Goal: Information Seeking & Learning: Learn about a topic

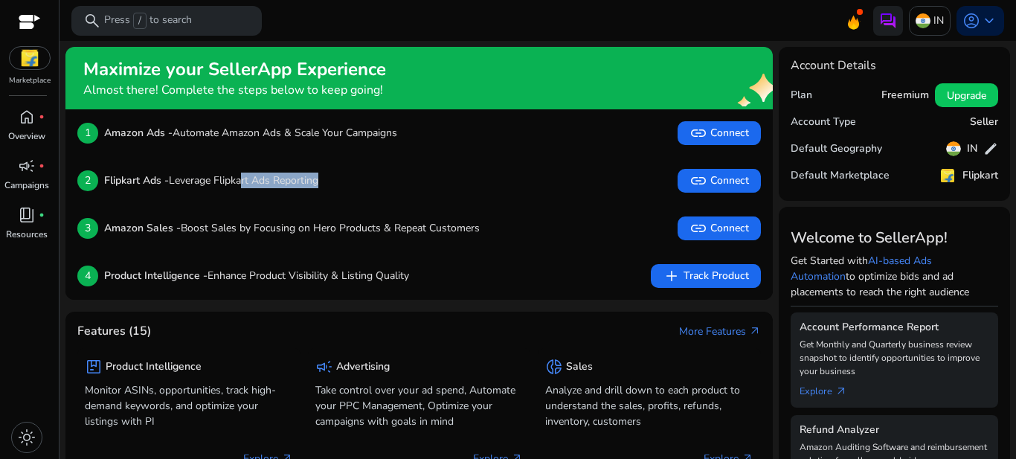
drag, startPoint x: 245, startPoint y: 181, endPoint x: 328, endPoint y: 191, distance: 83.2
click at [328, 191] on div "2 Flipkart Ads - Leverage Flipkart Ads Reporting link Connect" at bounding box center [419, 181] width 684 height 24
click at [857, 15] on span at bounding box center [860, 12] width 6 height 6
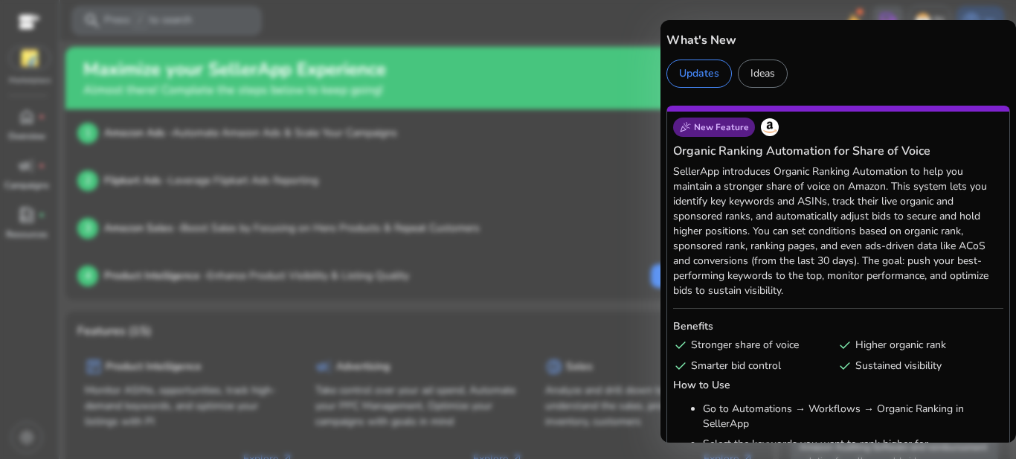
click at [560, 110] on div at bounding box center [508, 229] width 1016 height 459
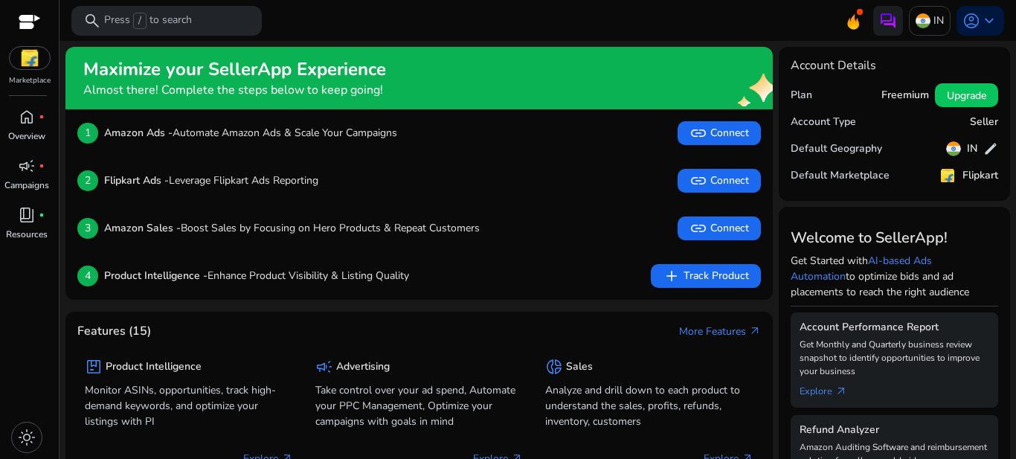
click at [35, 65] on img at bounding box center [30, 58] width 40 height 22
click at [25, 61] on img at bounding box center [30, 58] width 40 height 22
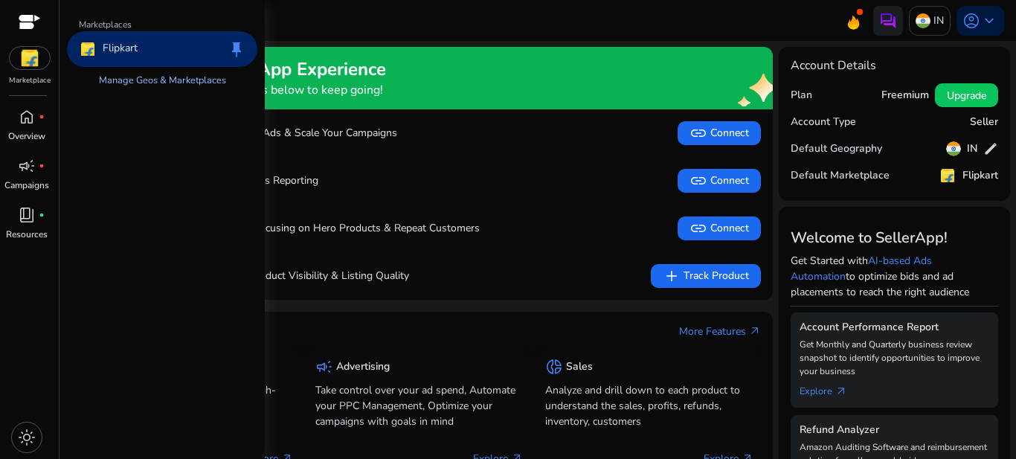
click at [161, 84] on link "Manage Geos & Marketplaces" at bounding box center [162, 80] width 151 height 27
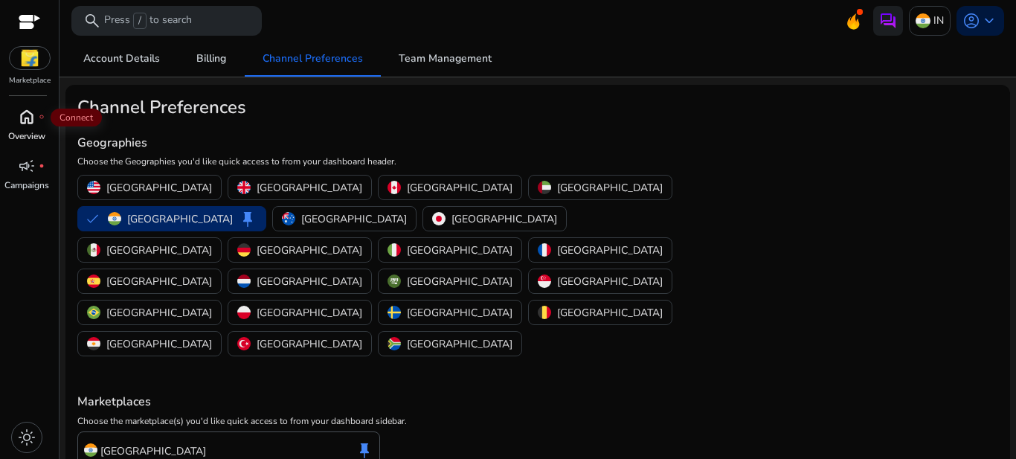
click at [22, 121] on span "home" at bounding box center [27, 117] width 18 height 18
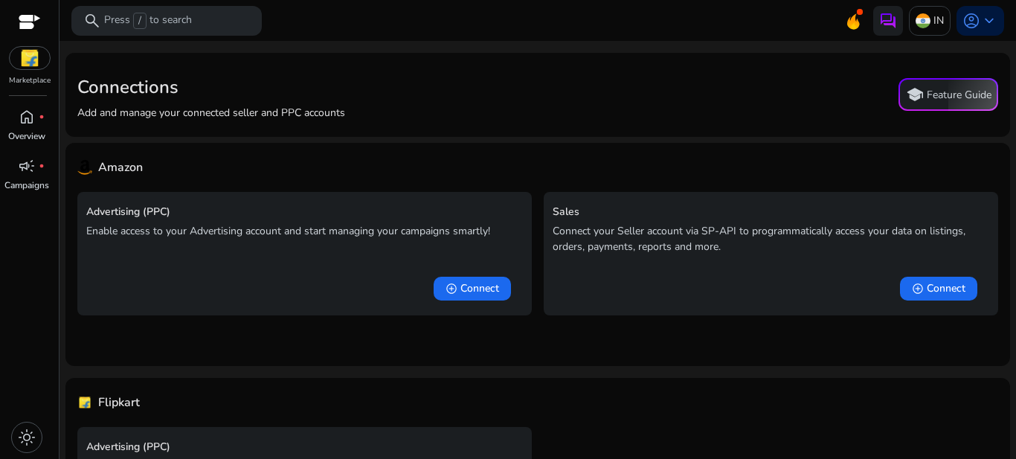
scroll to position [124, 0]
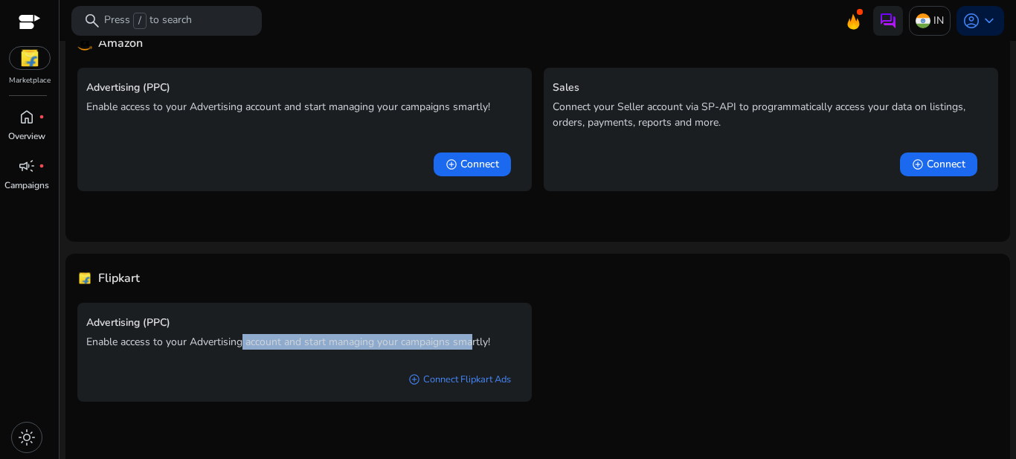
drag, startPoint x: 244, startPoint y: 346, endPoint x: 472, endPoint y: 345, distance: 228.4
click at [472, 345] on p "Enable access to your Advertising account and start managing your campaigns sma…" at bounding box center [304, 342] width 437 height 16
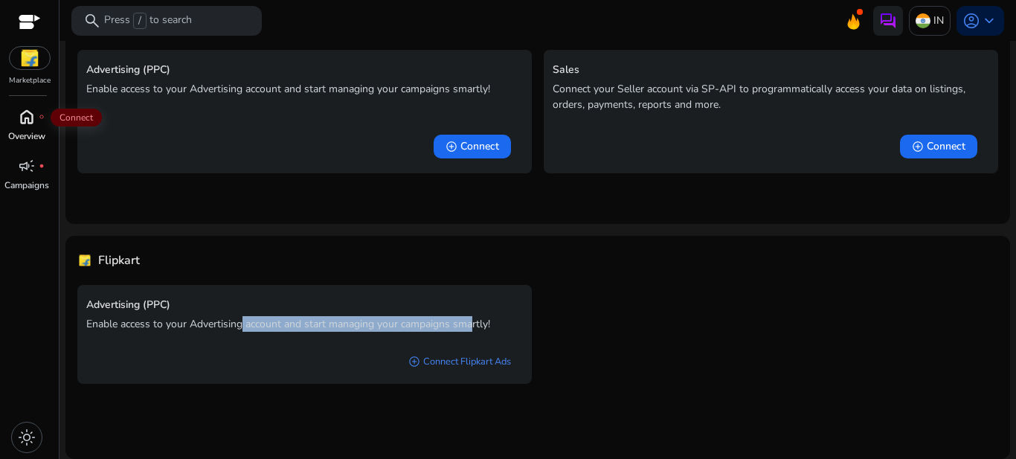
click at [28, 126] on span "home" at bounding box center [27, 117] width 18 height 18
click at [16, 182] on p "Campaigns" at bounding box center [26, 185] width 45 height 13
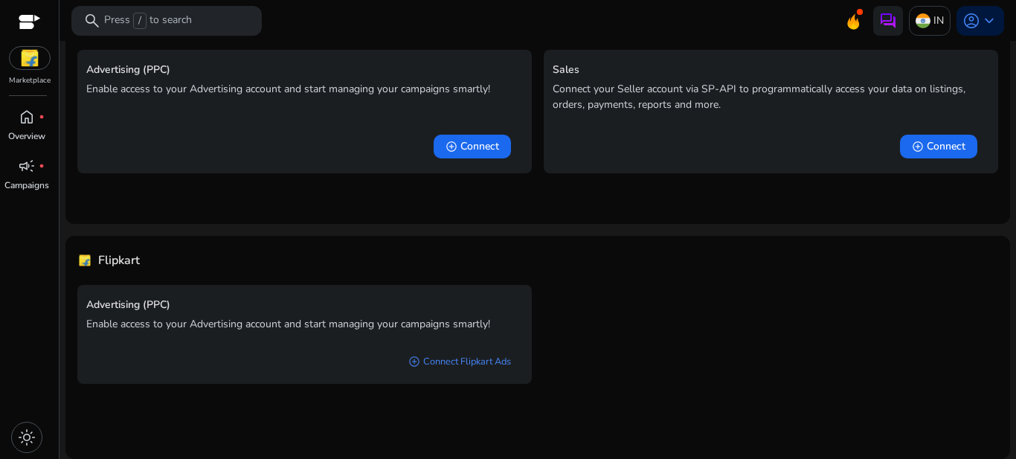
click at [28, 26] on div at bounding box center [30, 23] width 22 height 17
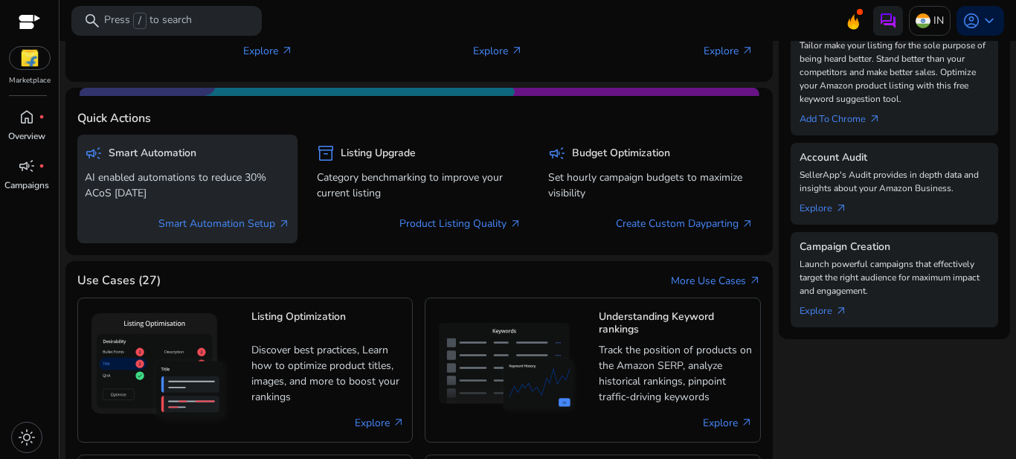
scroll to position [645, 0]
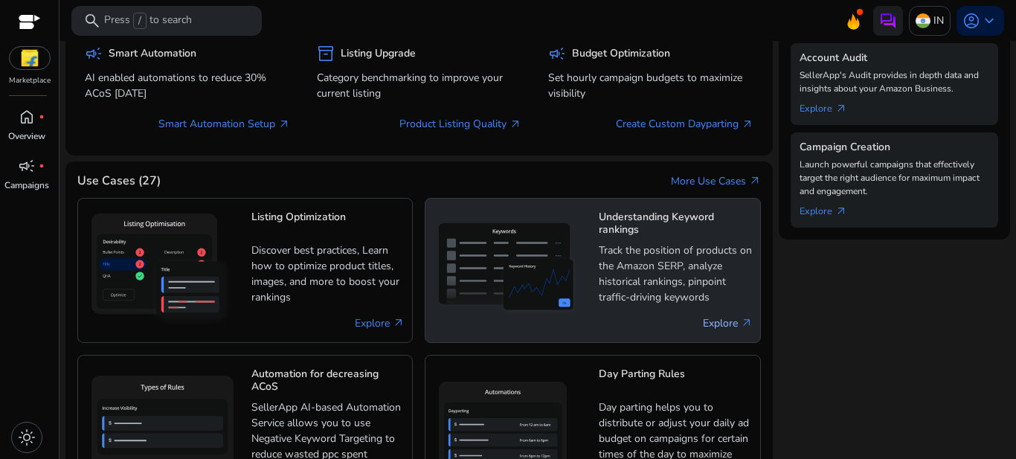
click at [721, 330] on link "Explore arrow_outward" at bounding box center [728, 323] width 50 height 16
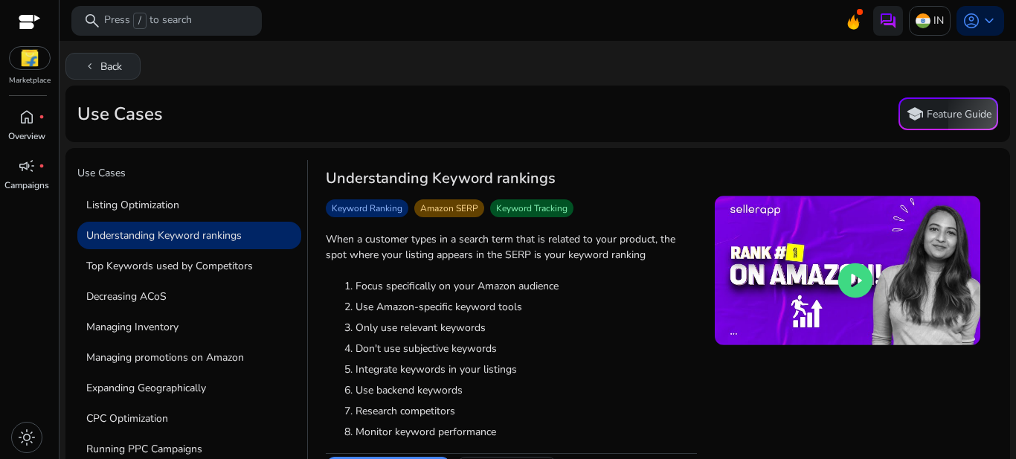
click at [102, 70] on button "chevron_left Back" at bounding box center [102, 66] width 75 height 27
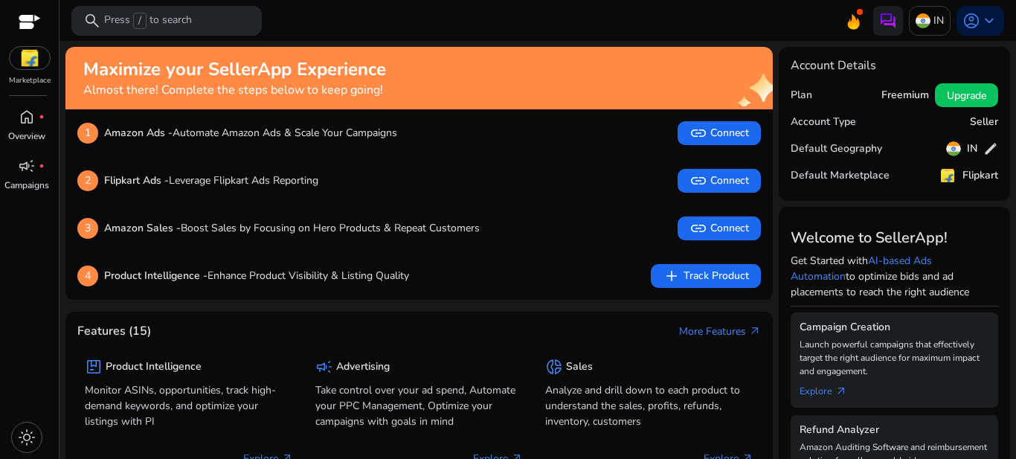
click at [188, 22] on p "Press / to search" at bounding box center [148, 21] width 88 height 16
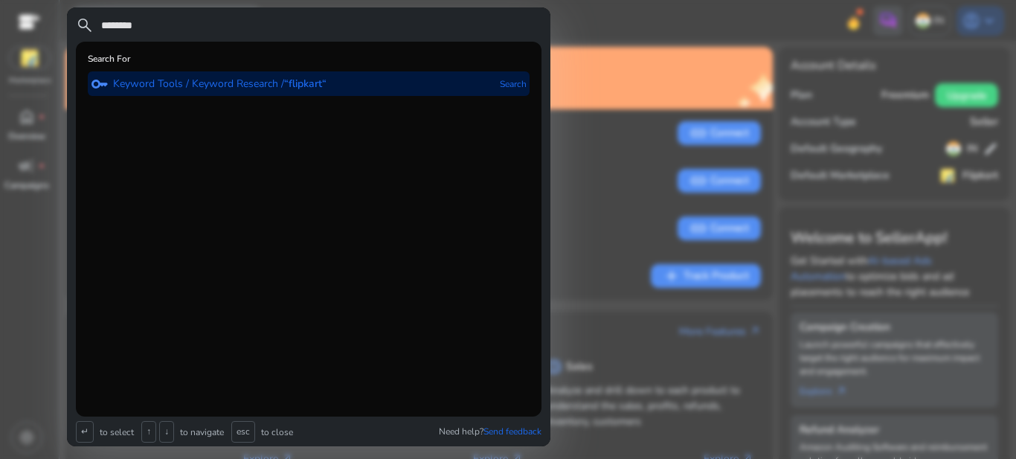
type input "********"
click at [191, 89] on p "Keyword Tools / Keyword Research / “flipkart“" at bounding box center [220, 84] width 214 height 15
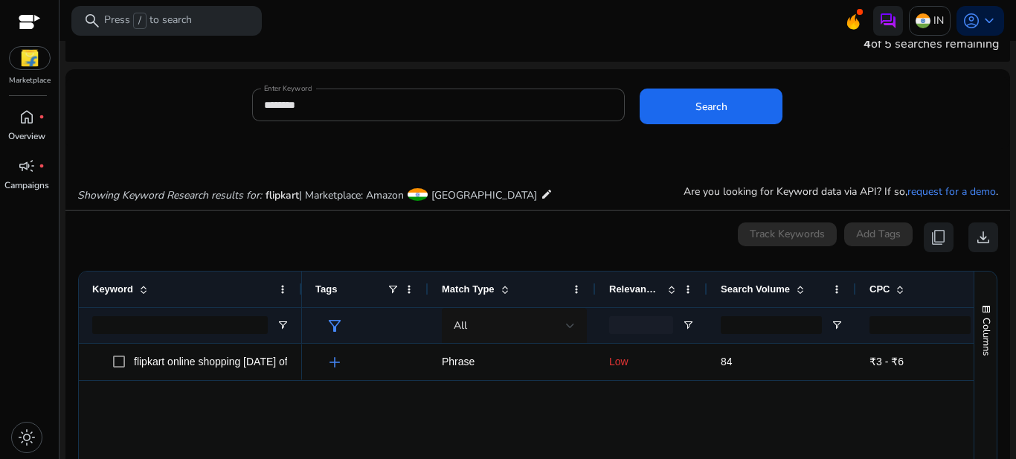
scroll to position [4, 0]
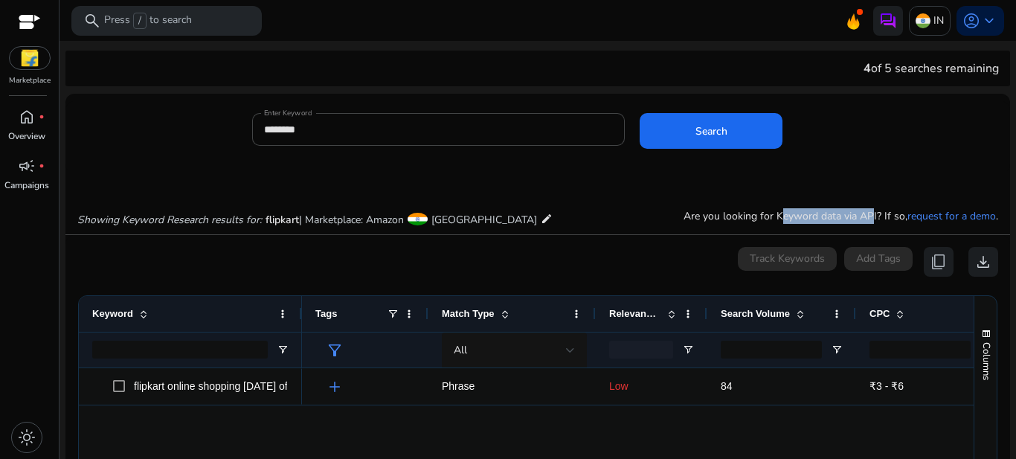
drag, startPoint x: 770, startPoint y: 219, endPoint x: 858, endPoint y: 214, distance: 87.9
click at [858, 214] on p "Are you looking for Keyword data via API? If so, request for a demo ." at bounding box center [841, 216] width 315 height 16
click at [424, 216] on span at bounding box center [418, 219] width 20 height 13
click at [541, 217] on mat-icon "edit" at bounding box center [547, 219] width 12 height 18
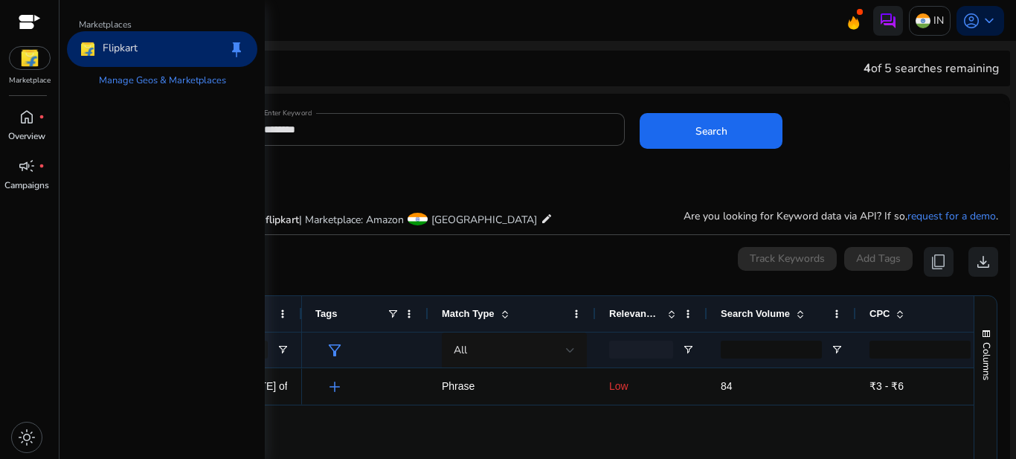
click at [551, 199] on div "Showing Keyword Research results for: flipkart | Marketplace: Amazon [GEOGRAPHI…" at bounding box center [537, 203] width 945 height 61
click at [299, 199] on div "Showing Keyword Research results for: flipkart | Marketplace: Amazon [GEOGRAPHI…" at bounding box center [537, 203] width 945 height 61
click at [228, 49] on span "keep" at bounding box center [237, 49] width 18 height 18
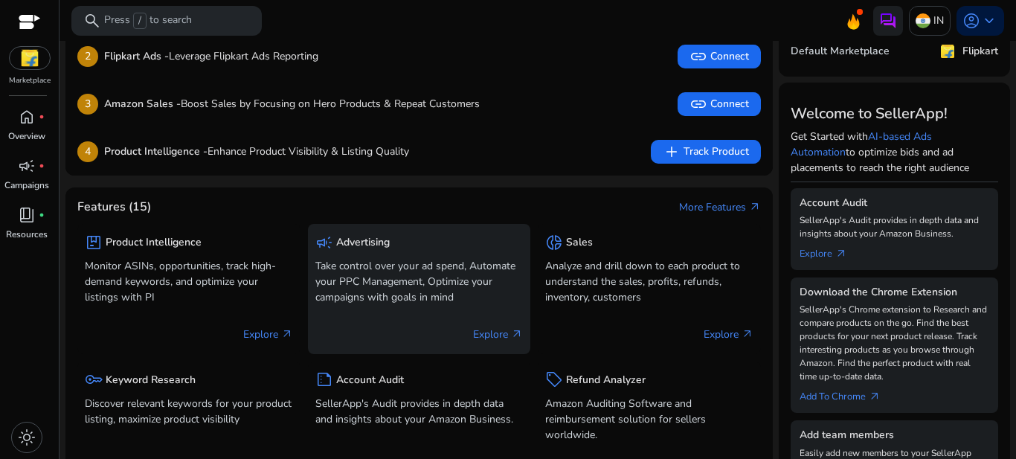
scroll to position [223, 0]
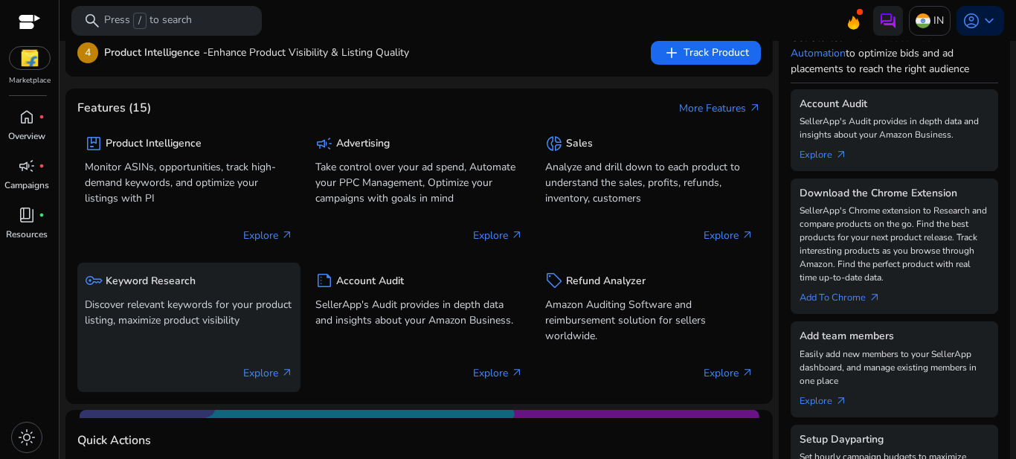
click at [129, 292] on div "key Keyword Research Discover relevant keywords for your product listing, maxim…" at bounding box center [189, 301] width 208 height 62
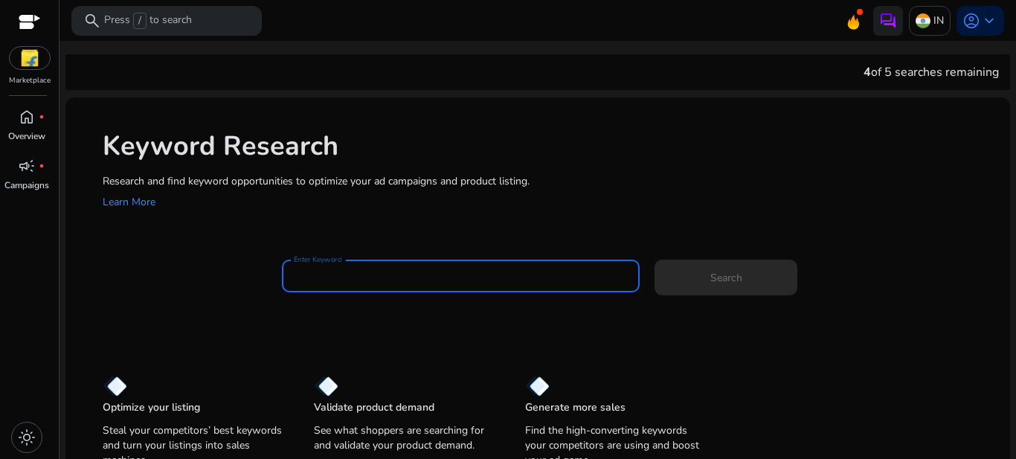
click at [405, 275] on input "Enter Keyword" at bounding box center [461, 276] width 335 height 16
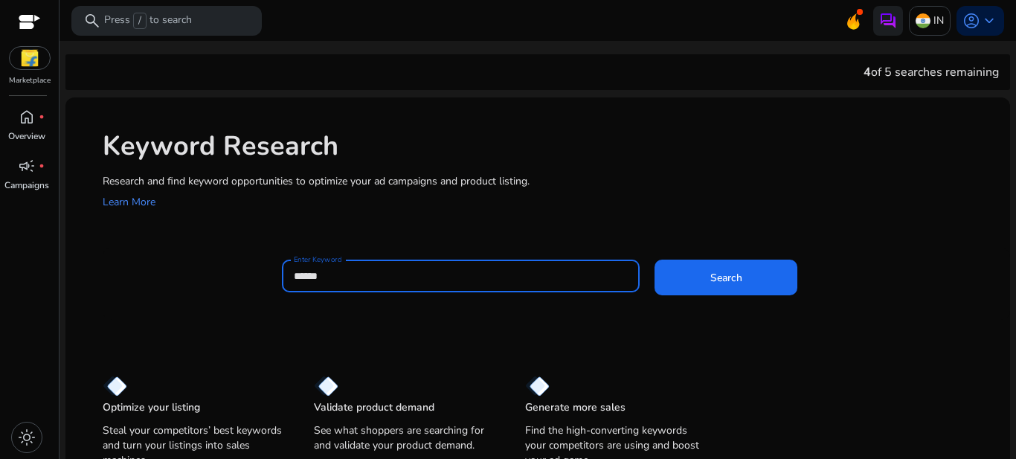
type input "******"
click at [655, 260] on button "Search" at bounding box center [726, 278] width 143 height 36
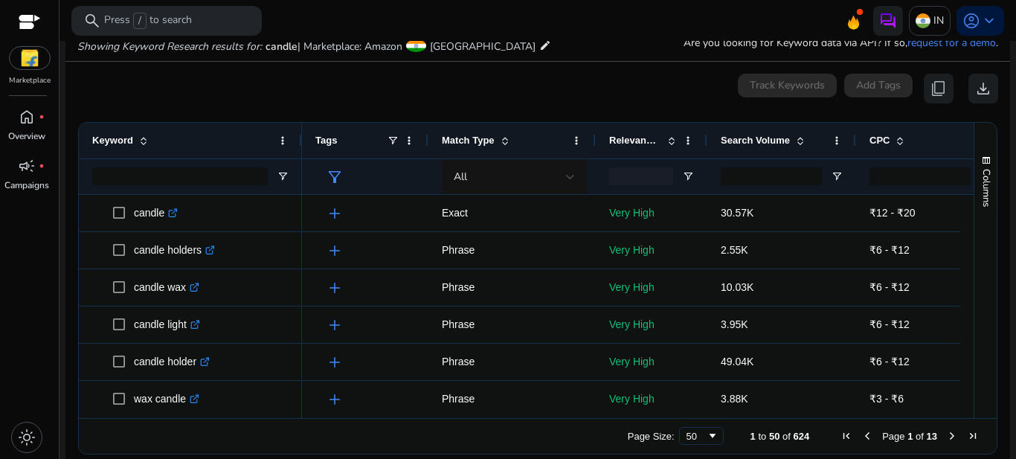
scroll to position [53, 0]
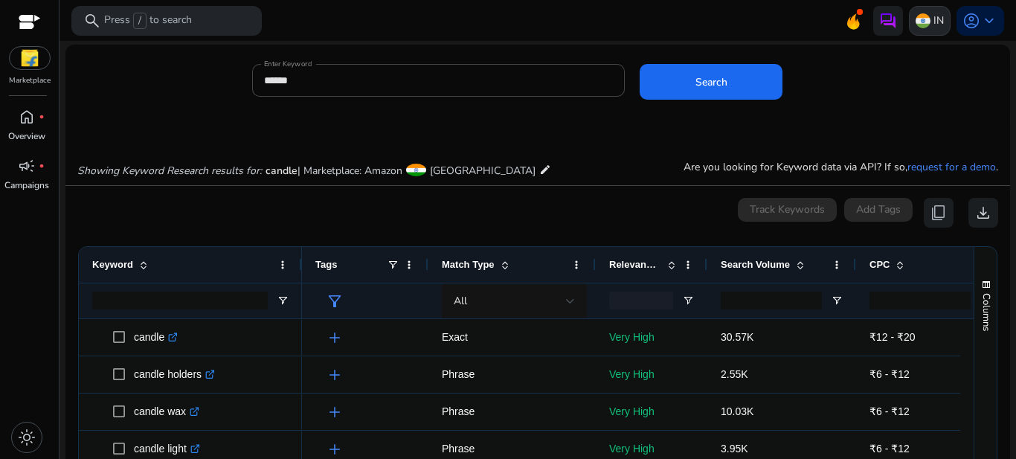
click at [934, 17] on p "IN" at bounding box center [939, 20] width 10 height 26
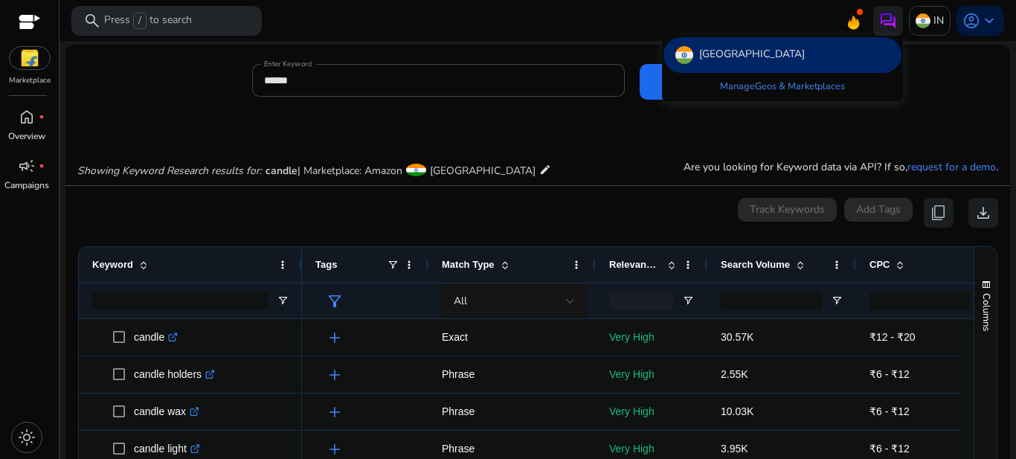
click at [982, 20] on div at bounding box center [508, 229] width 1016 height 459
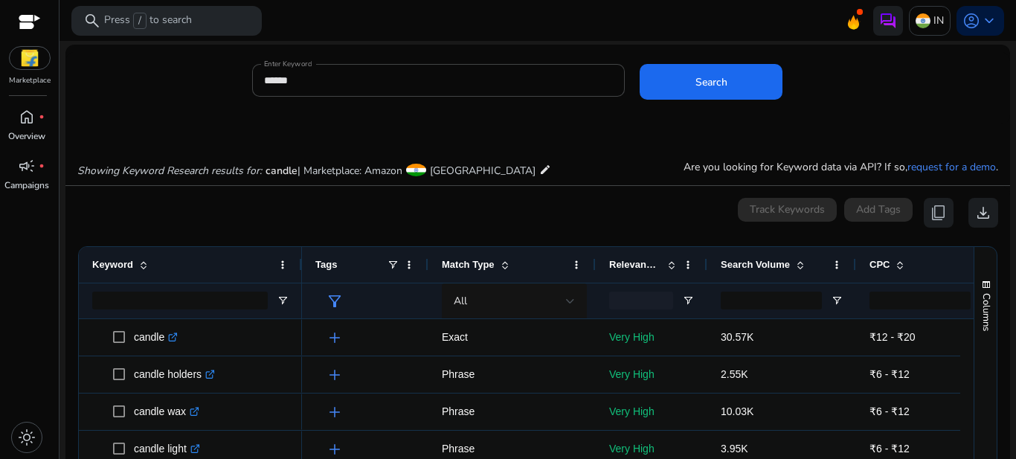
click at [982, 20] on span "keyboard_arrow_down" at bounding box center [990, 21] width 18 height 18
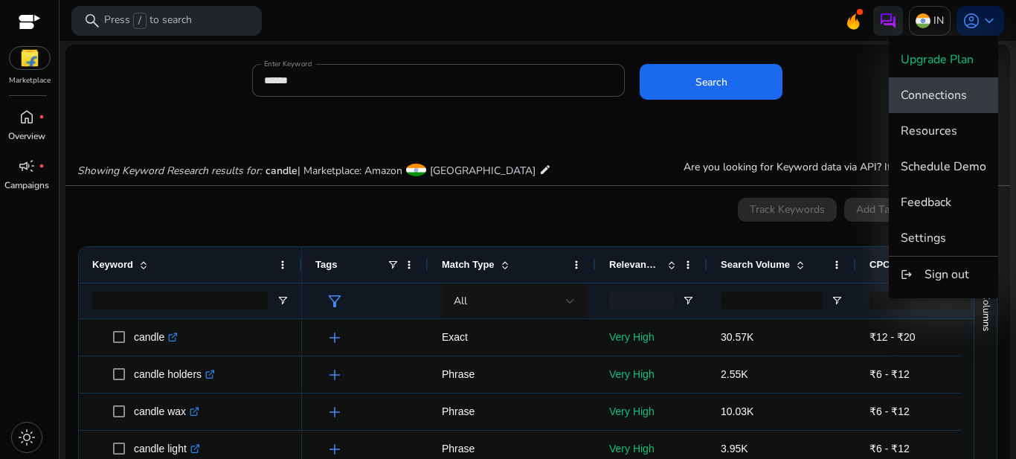
click at [953, 92] on span "Connections" at bounding box center [934, 95] width 66 height 16
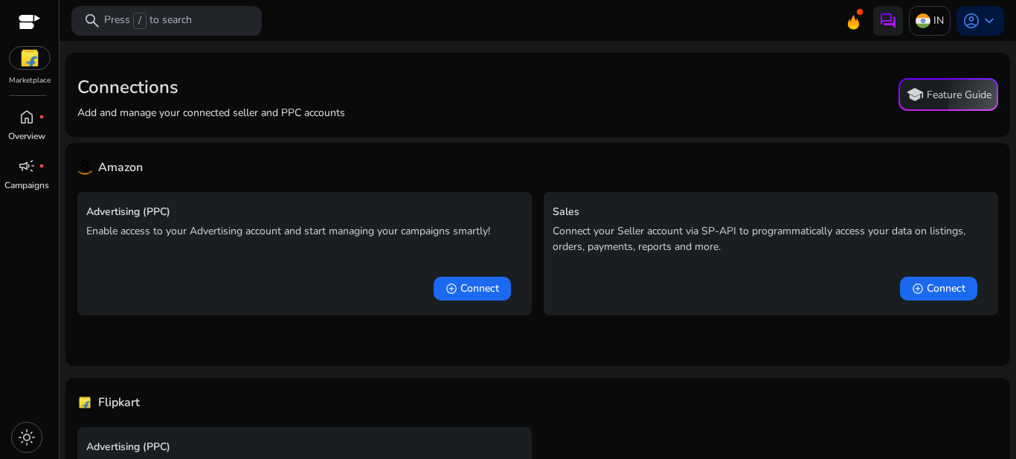
scroll to position [142, 0]
